Goal: Navigation & Orientation: Find specific page/section

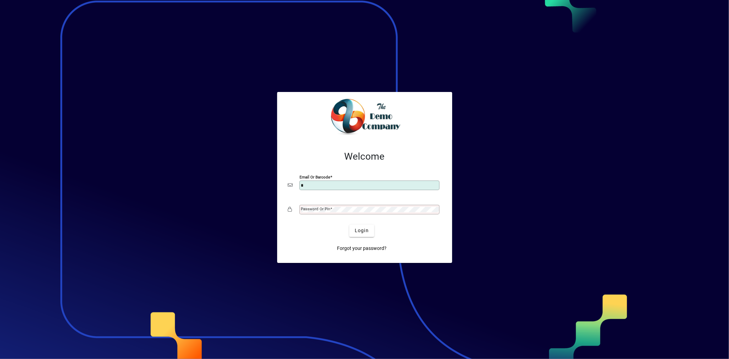
type input "**********"
click at [367, 230] on span "Login" at bounding box center [362, 230] width 14 height 7
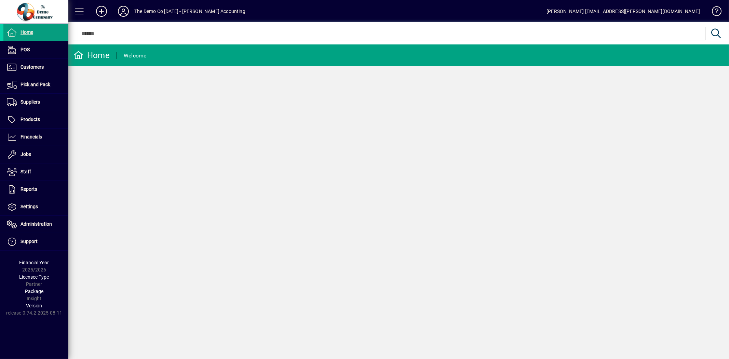
click at [128, 10] on icon at bounding box center [124, 11] width 14 height 11
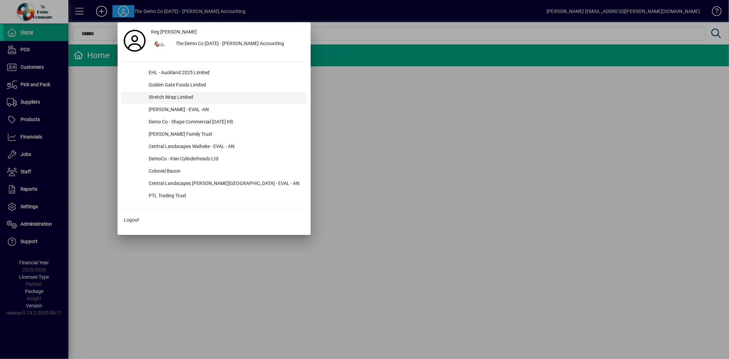
click at [164, 95] on div "Stretch Wrap Limited" at bounding box center [225, 98] width 164 height 12
